Goal: Information Seeking & Learning: Learn about a topic

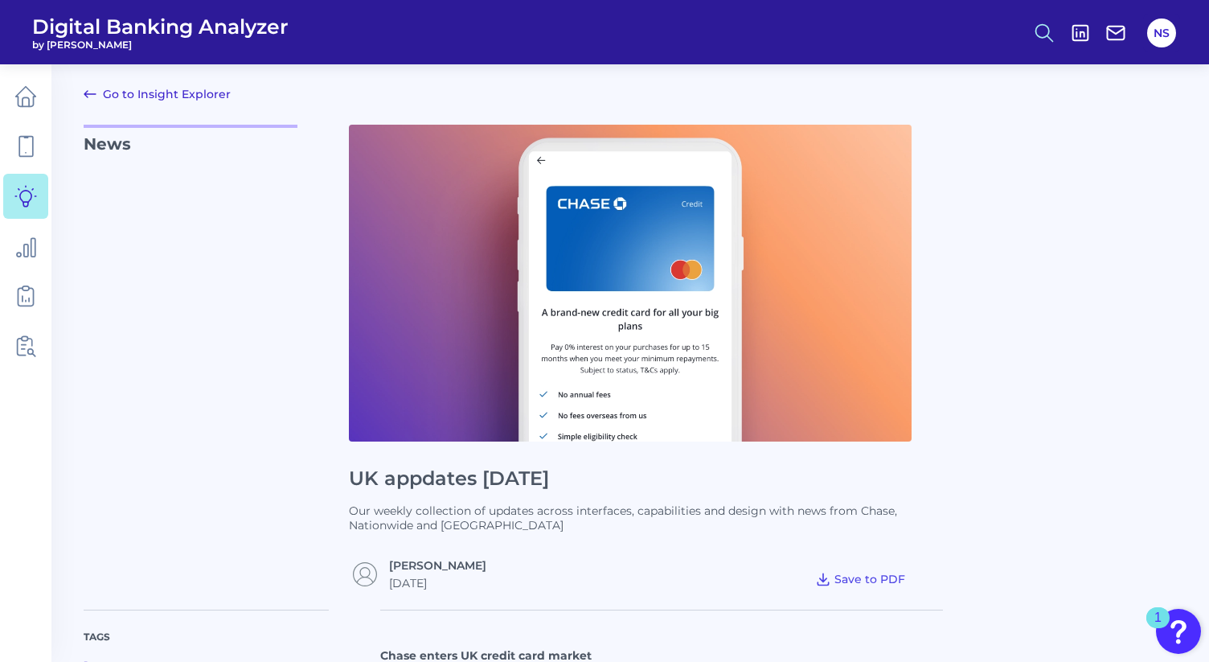
click at [1048, 32] on circle at bounding box center [1042, 30] width 13 height 13
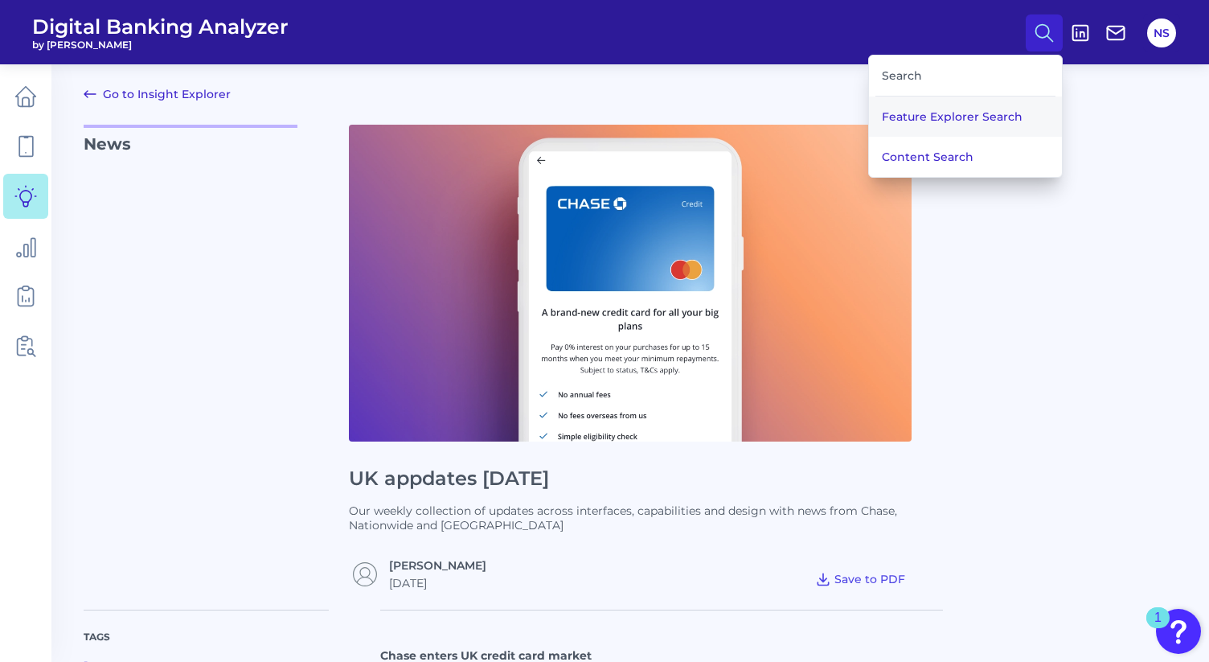
click at [989, 106] on button "Feature Explorer Search" at bounding box center [965, 116] width 193 height 40
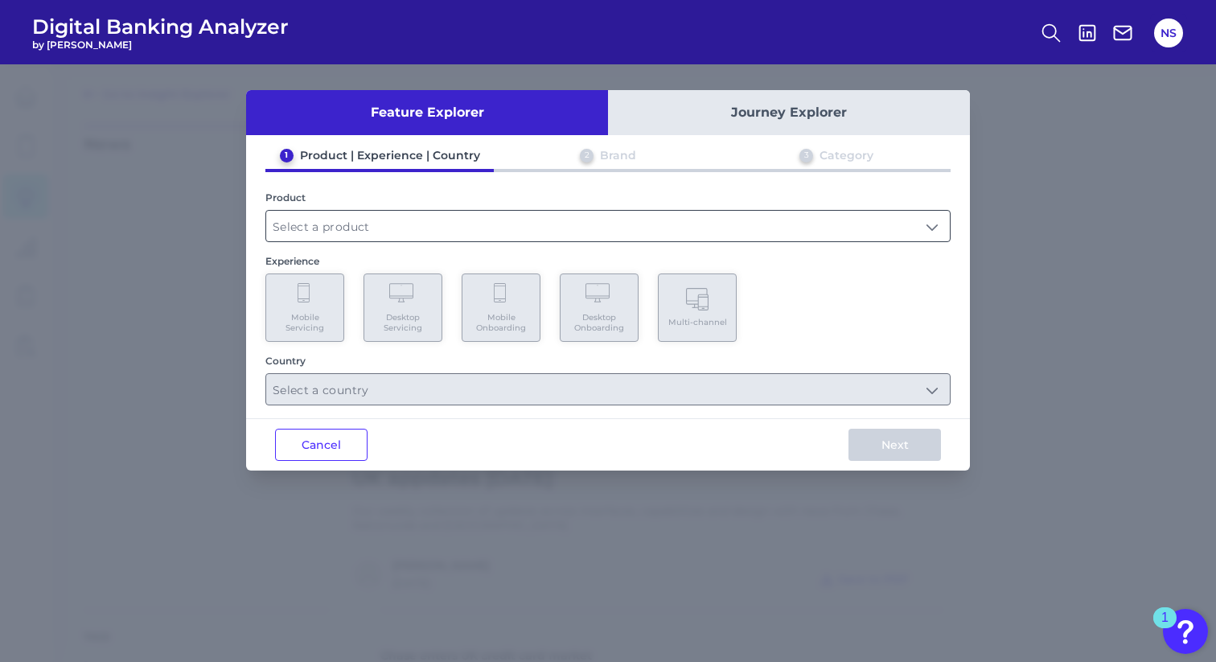
click at [493, 216] on input "text" at bounding box center [607, 226] width 683 height 31
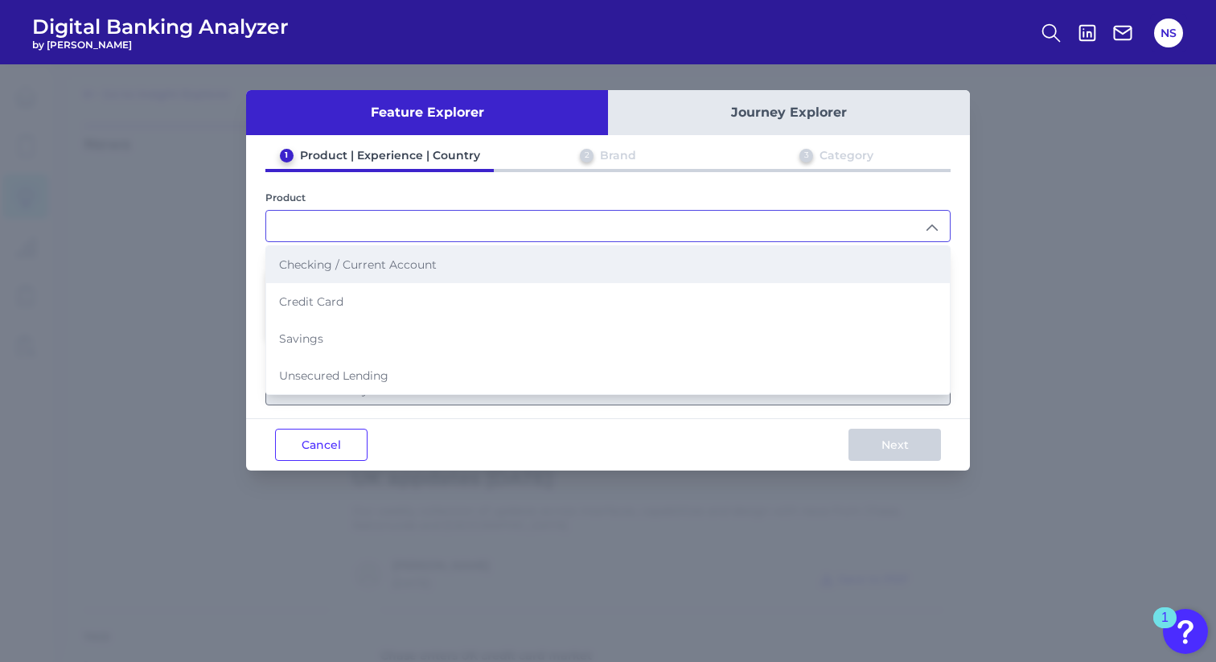
click at [481, 257] on li "Checking / Current Account" at bounding box center [607, 264] width 683 height 37
type input "Checking / Current Account"
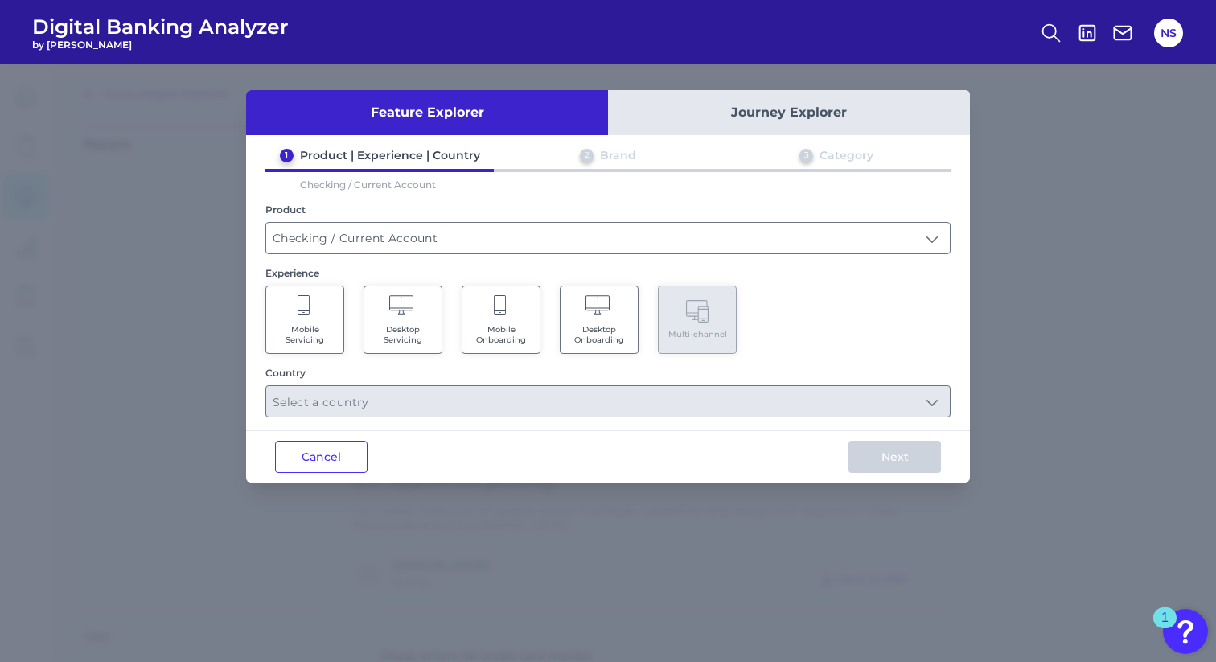
click at [339, 310] on Servicing "Mobile Servicing" at bounding box center [304, 319] width 79 height 68
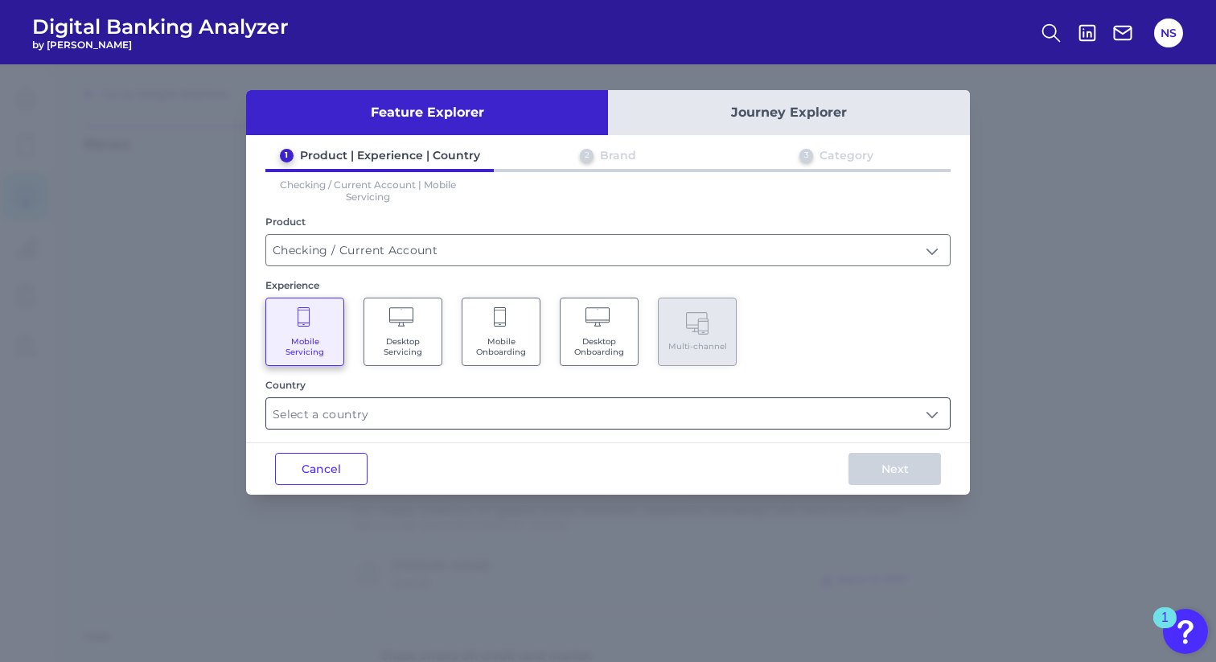
click at [460, 402] on input "text" at bounding box center [607, 413] width 683 height 31
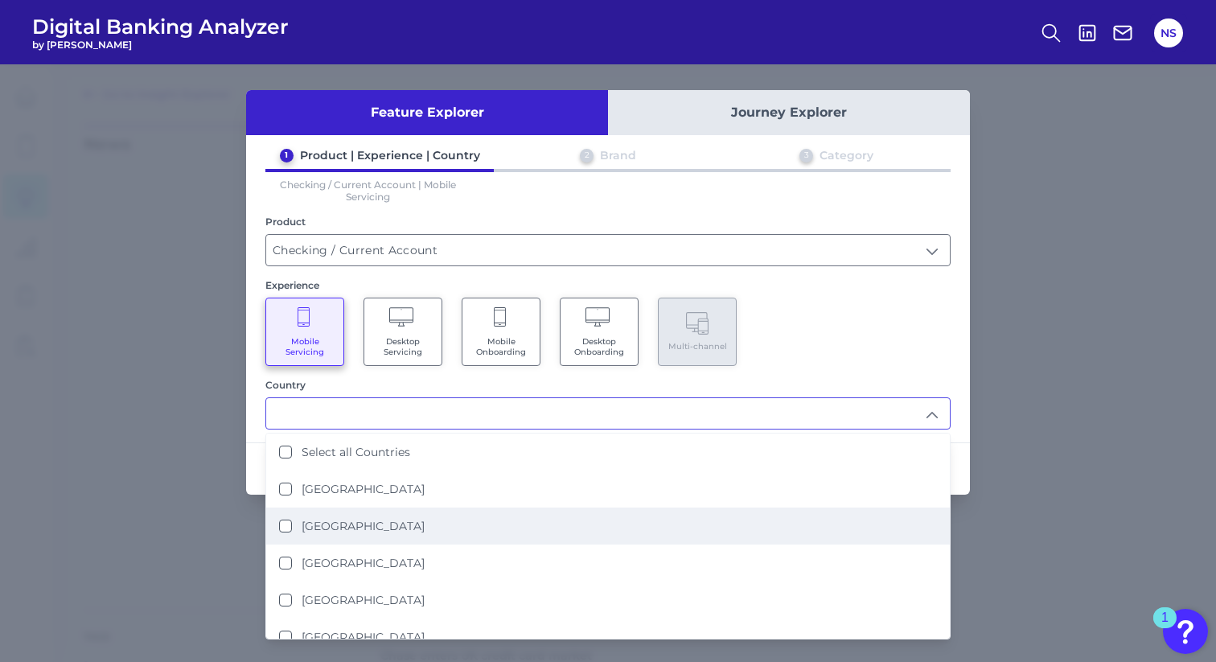
click at [285, 519] on Kingdom "[GEOGRAPHIC_DATA]" at bounding box center [285, 525] width 13 height 13
type input "[GEOGRAPHIC_DATA]"
click at [1010, 522] on div "Feature Explorer Journey Explorer 1 Product | Experience | Country 2 Brand 3 Ca…" at bounding box center [608, 362] width 1216 height 597
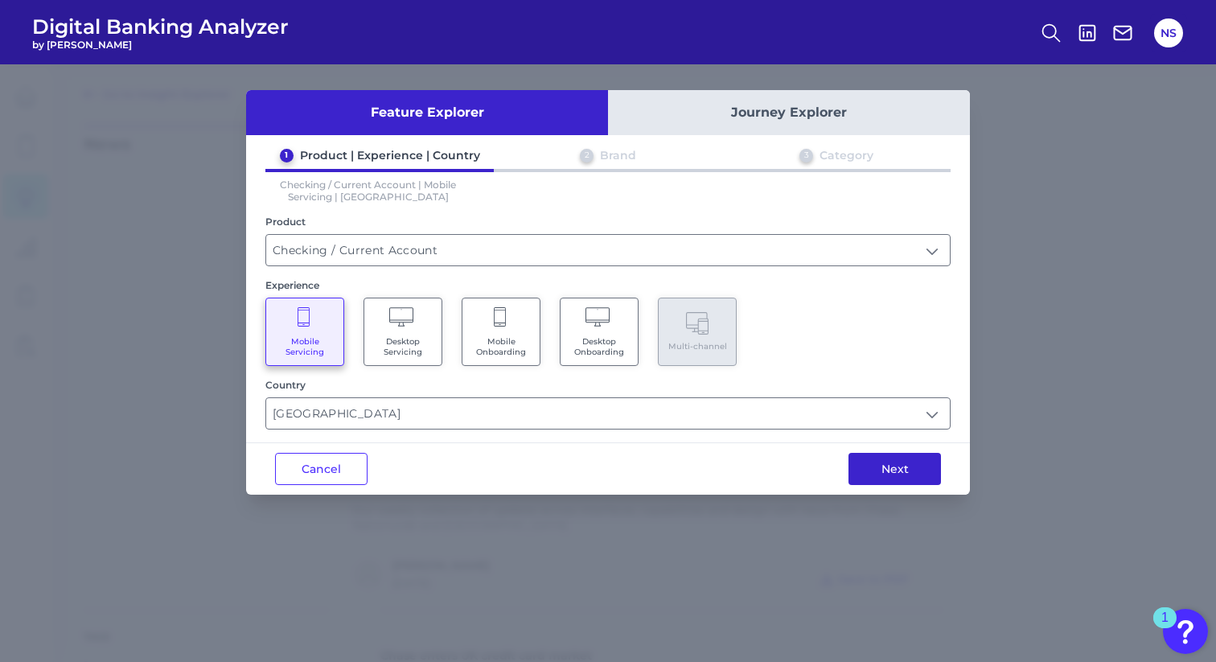
click at [906, 477] on button "Next" at bounding box center [894, 469] width 92 height 32
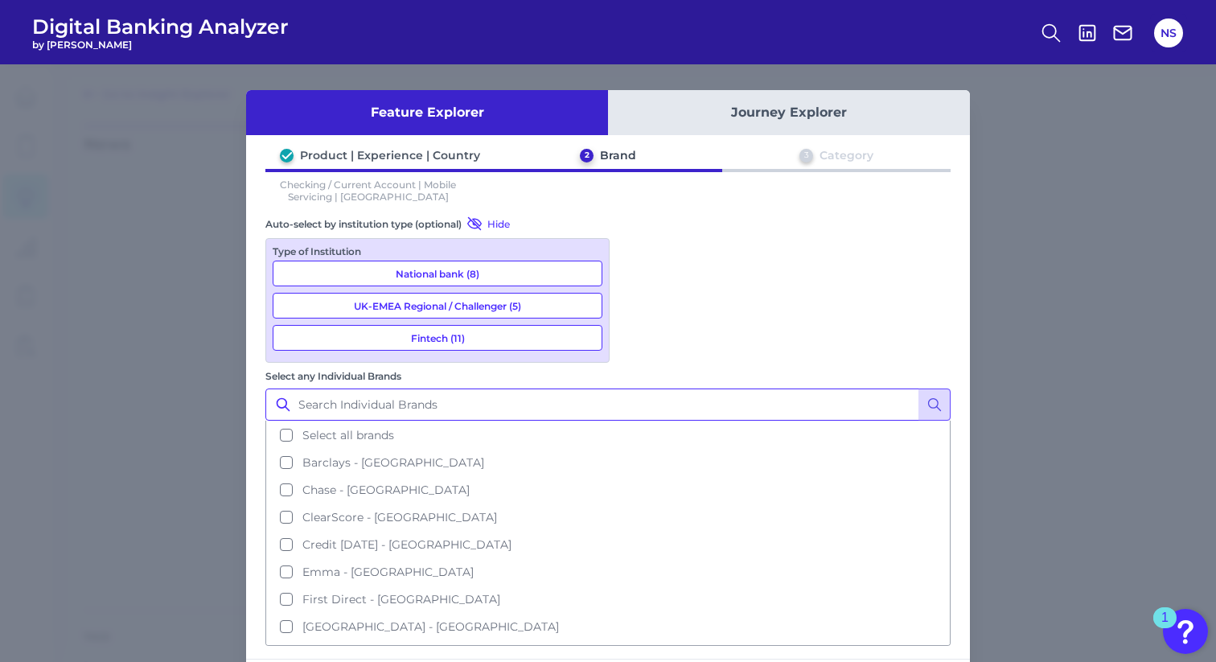
click at [757, 388] on input "Select any Individual Brands" at bounding box center [607, 404] width 685 height 32
type input "nationwide"
click at [933, 399] on circle at bounding box center [934, 404] width 10 height 10
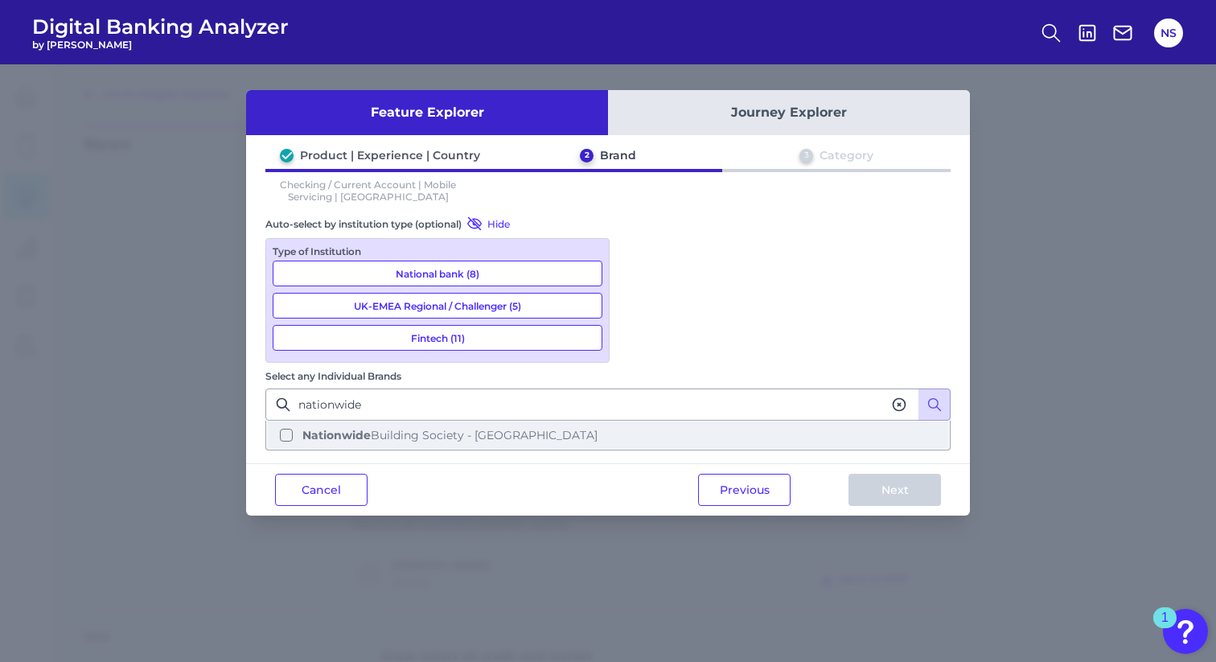
click at [597, 428] on span "Nationwide Building Society - [GEOGRAPHIC_DATA]" at bounding box center [449, 435] width 295 height 14
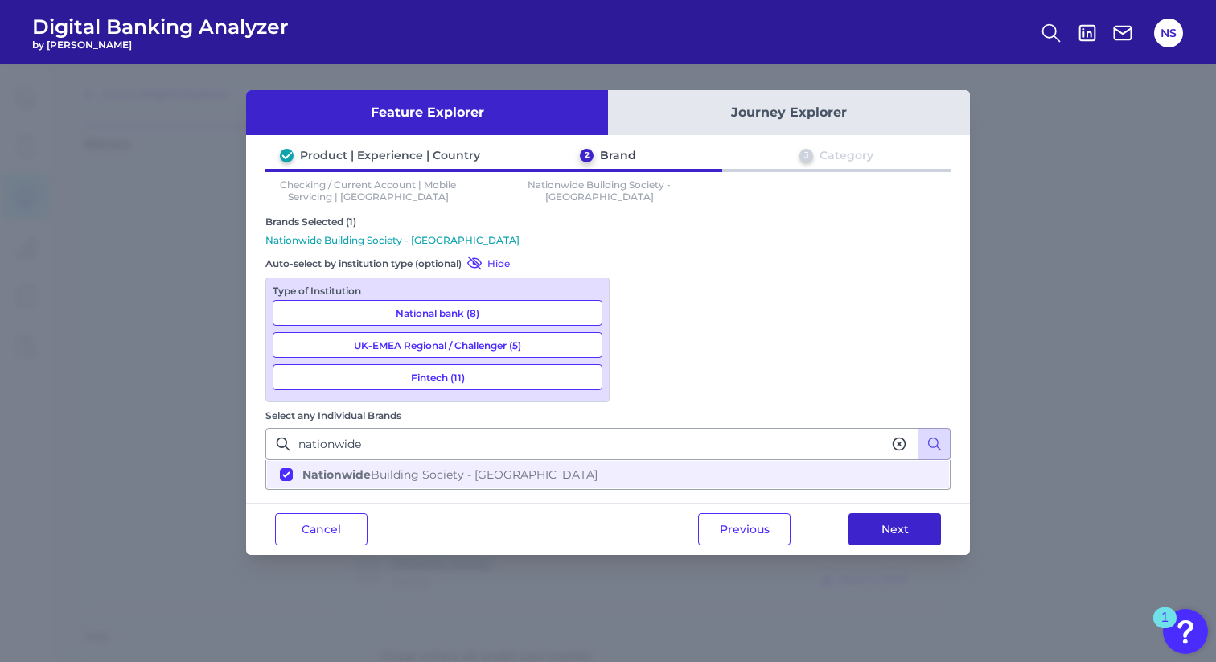
click at [909, 513] on button "Next" at bounding box center [894, 529] width 92 height 32
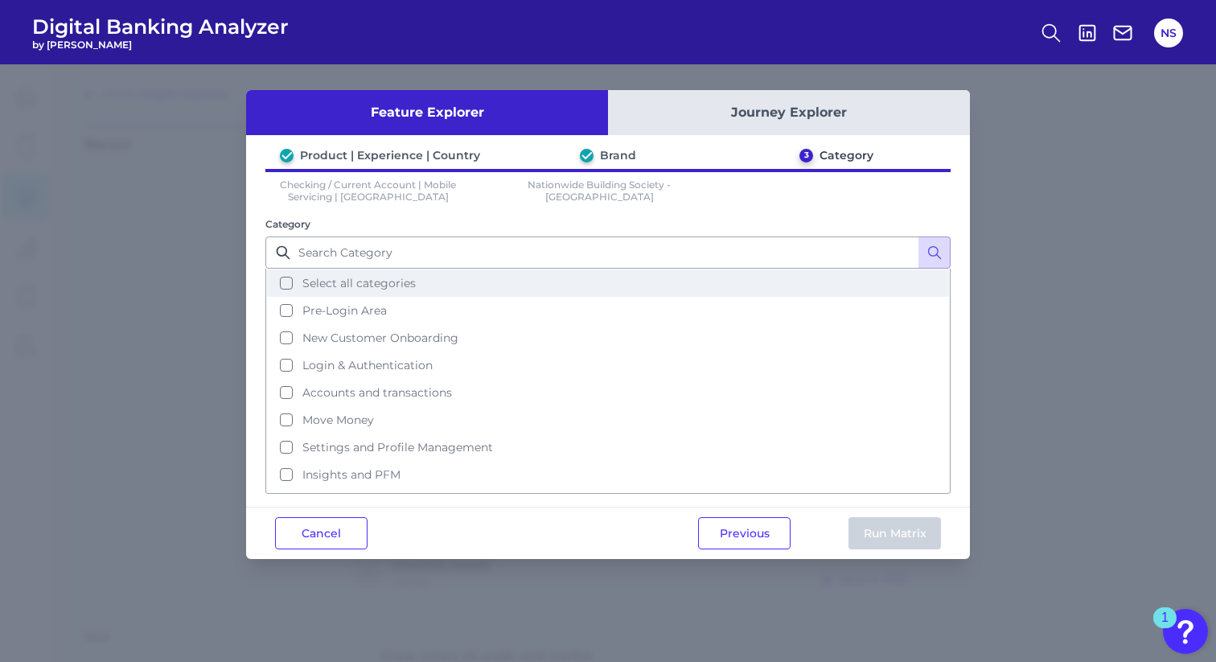
click at [293, 283] on button "Select all categories" at bounding box center [608, 282] width 682 height 27
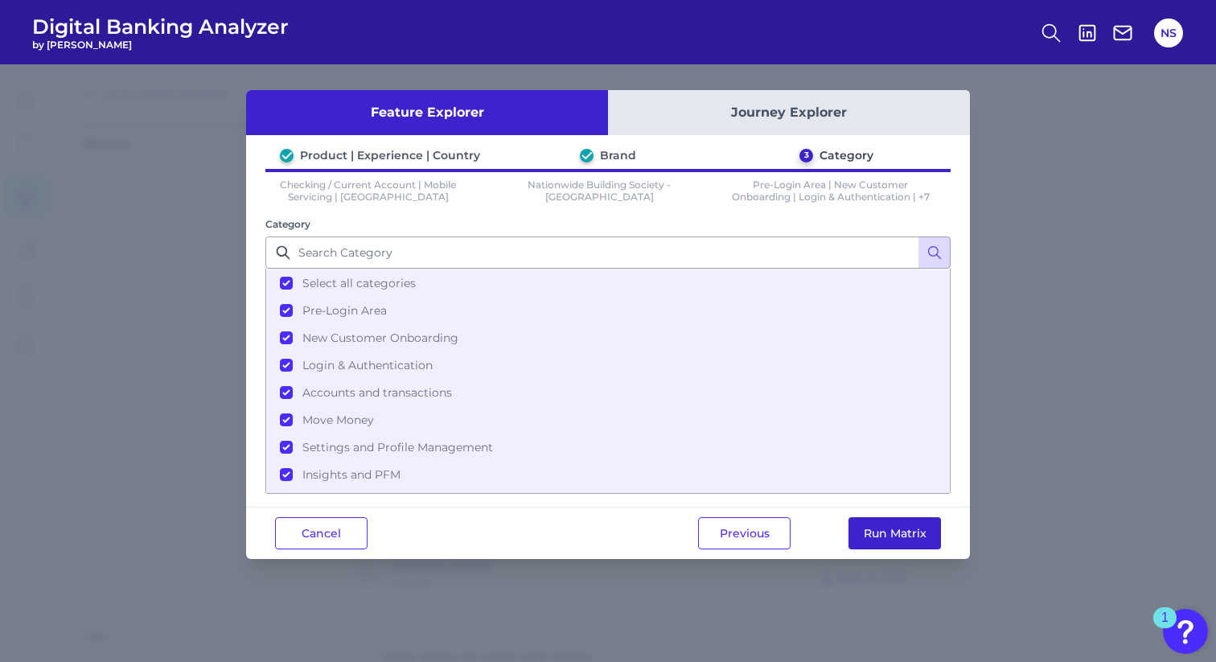
click at [886, 534] on button "Run Matrix" at bounding box center [894, 533] width 92 height 32
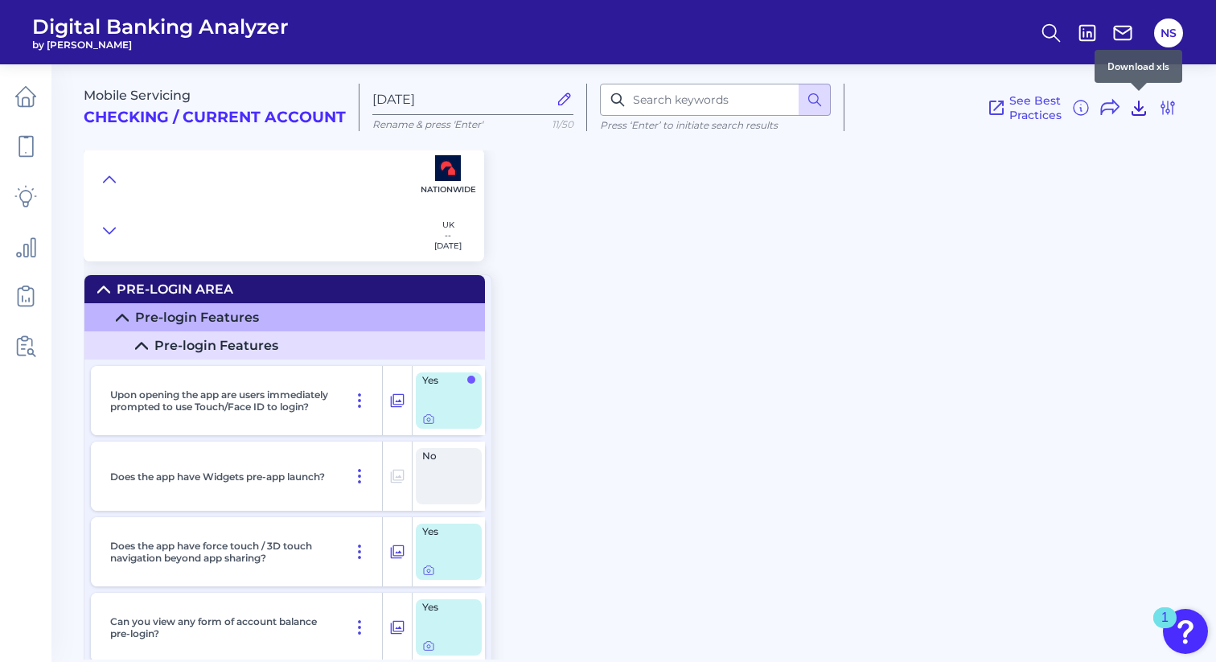
click at [1142, 103] on icon at bounding box center [1138, 107] width 19 height 19
